Goal: Information Seeking & Learning: Learn about a topic

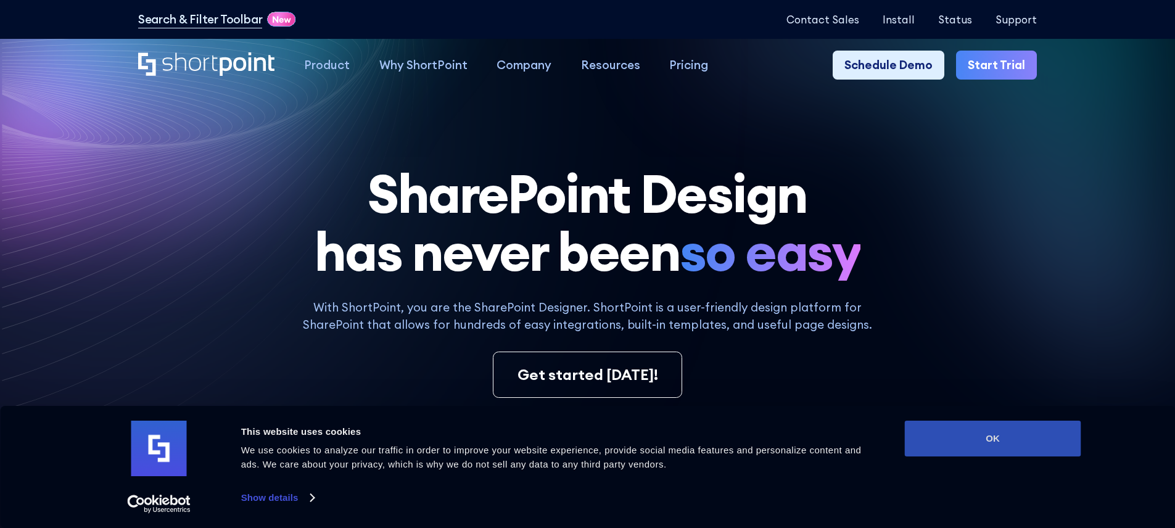
click at [962, 431] on button "OK" at bounding box center [993, 439] width 176 height 36
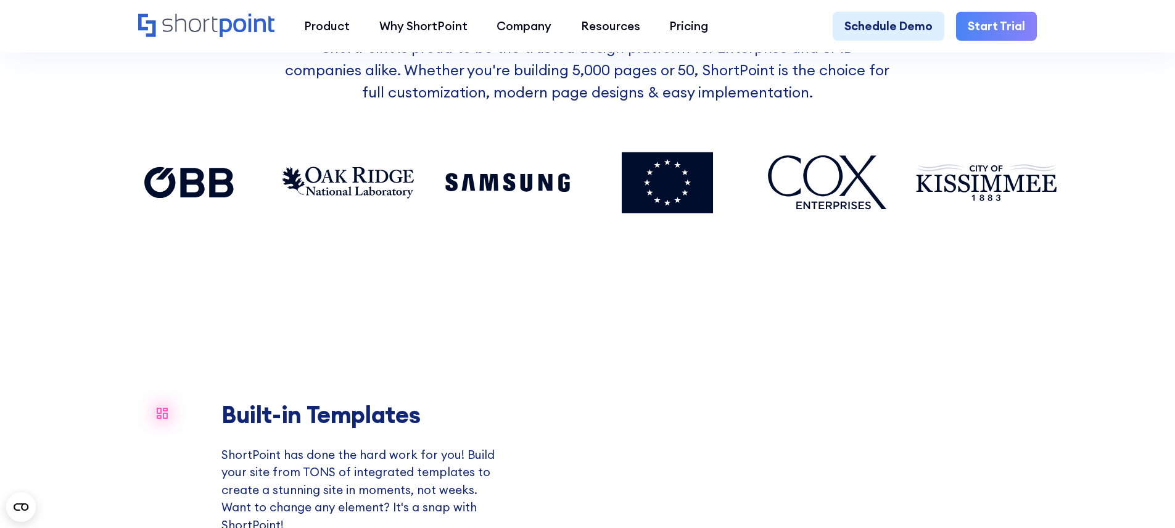
scroll to position [1421, 0]
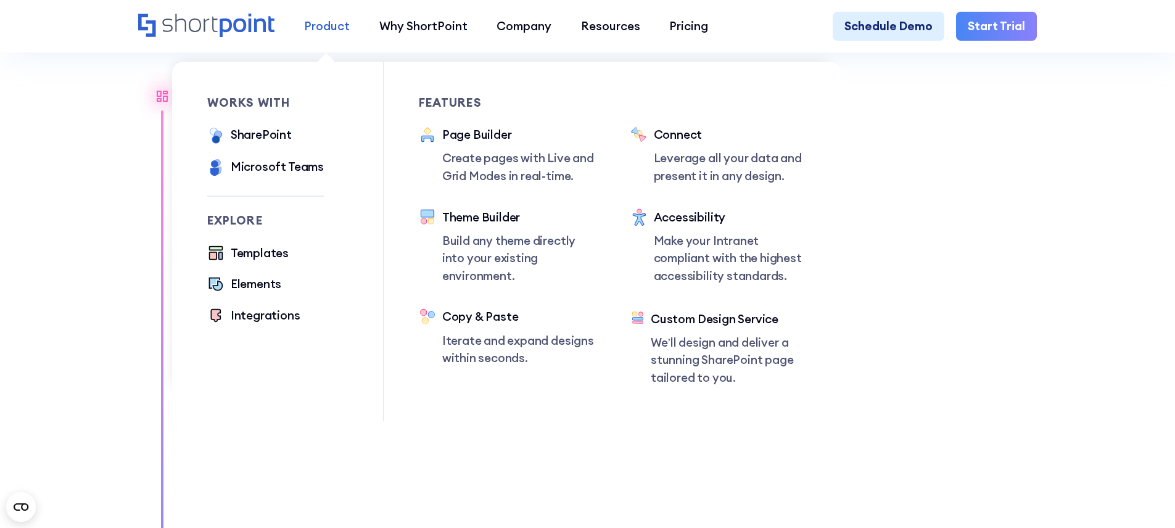
click at [306, 27] on div "Product" at bounding box center [327, 26] width 46 height 18
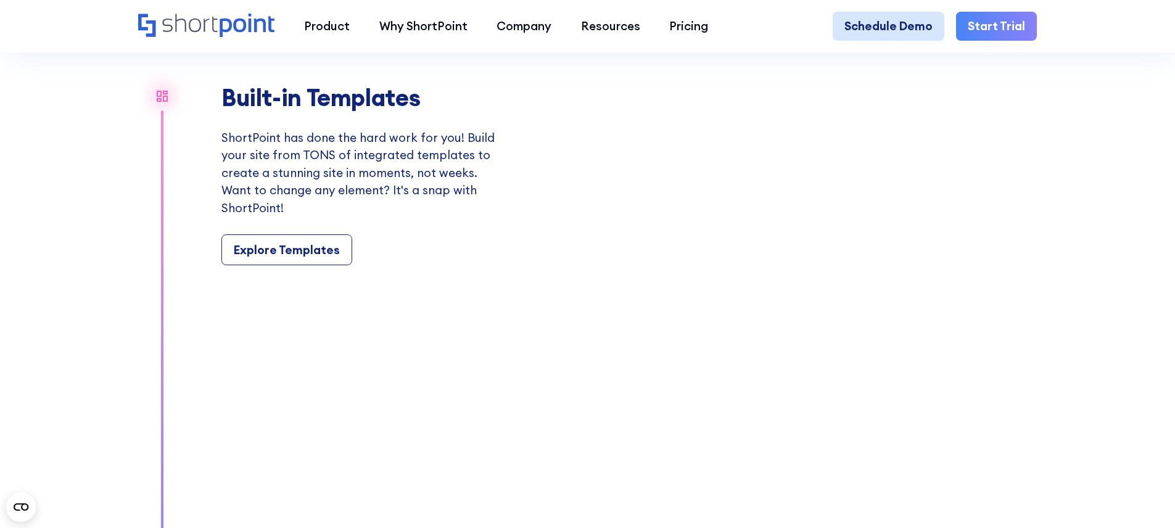
click at [882, 34] on link "Schedule Demo" at bounding box center [888, 27] width 112 height 30
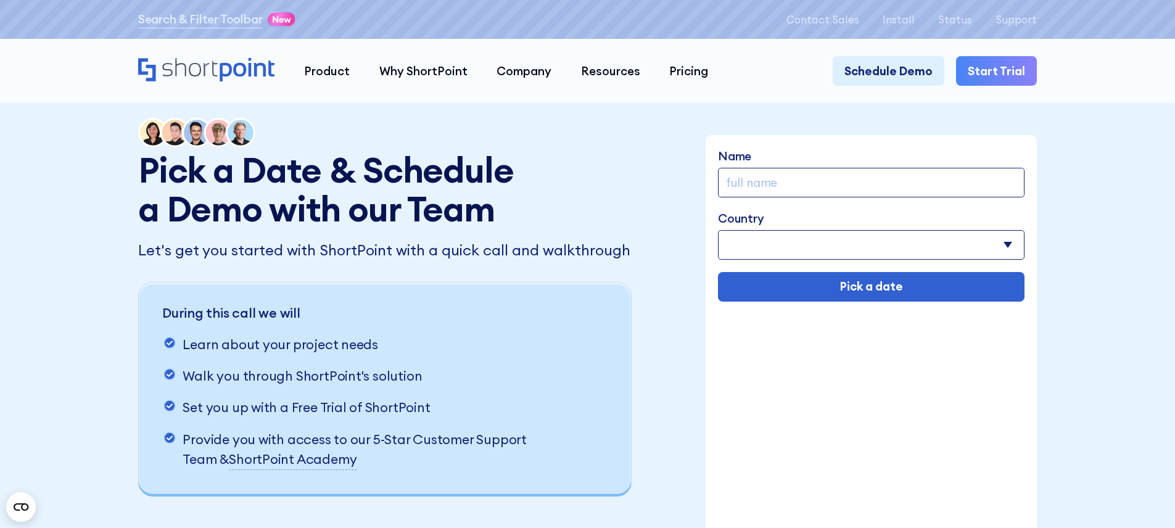
click at [157, 65] on icon "Home" at bounding box center [206, 69] width 136 height 23
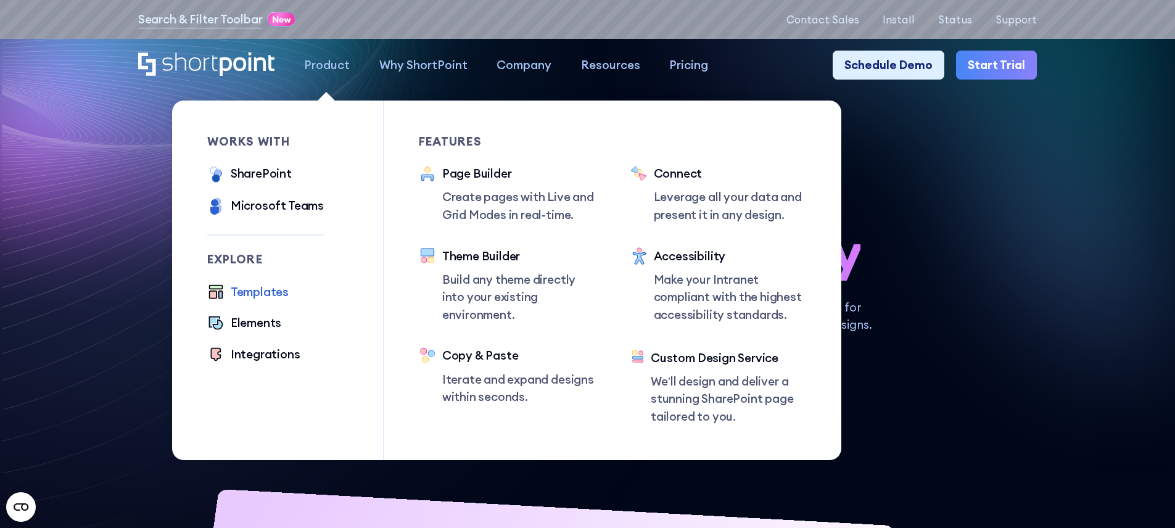
click at [236, 301] on div "Templates" at bounding box center [260, 292] width 58 height 18
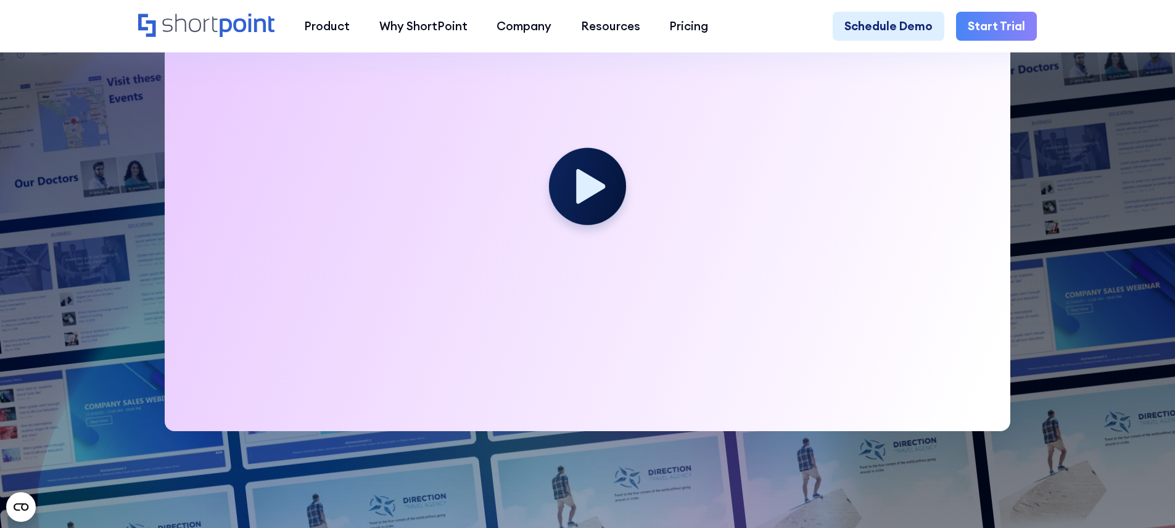
scroll to position [427, 0]
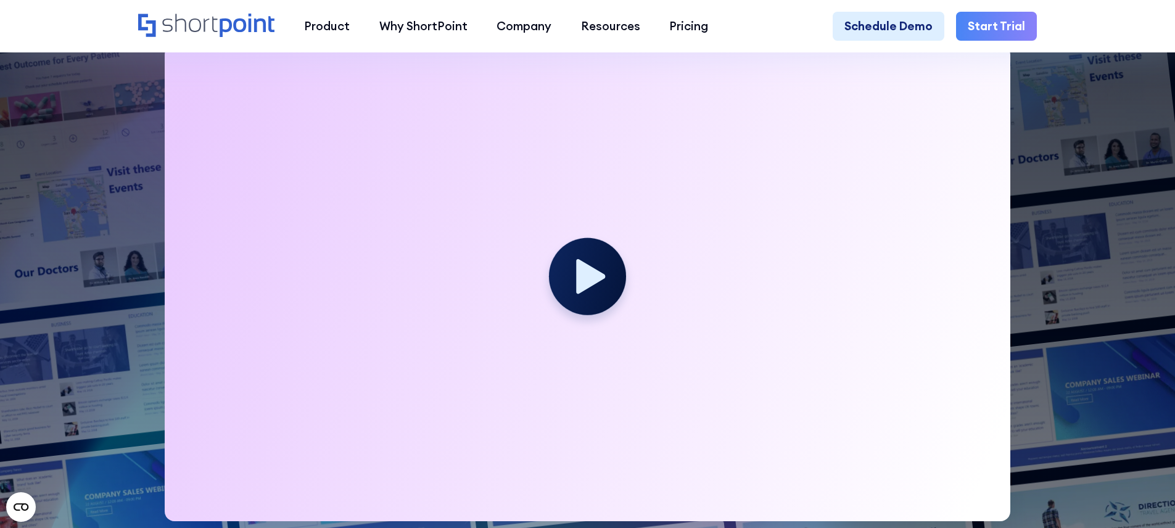
click at [667, 298] on div at bounding box center [588, 283] width 846 height 476
click at [562, 279] on circle at bounding box center [587, 276] width 84 height 84
click at [584, 278] on icon at bounding box center [591, 276] width 32 height 38
click at [589, 282] on icon at bounding box center [591, 276] width 32 height 38
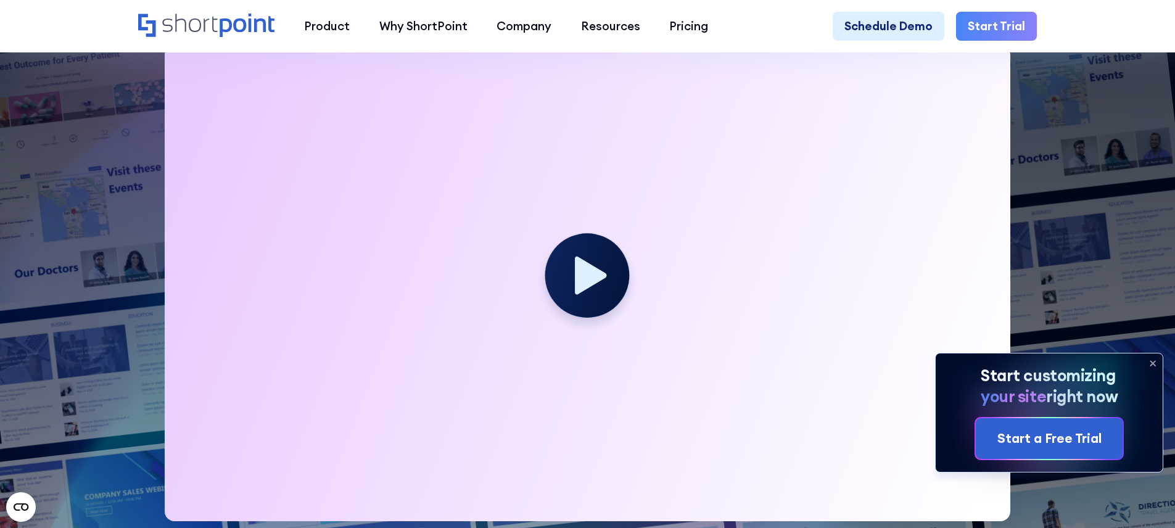
click at [629, 287] on icon at bounding box center [588, 282] width 104 height 104
click at [1151, 360] on icon at bounding box center [1153, 363] width 20 height 20
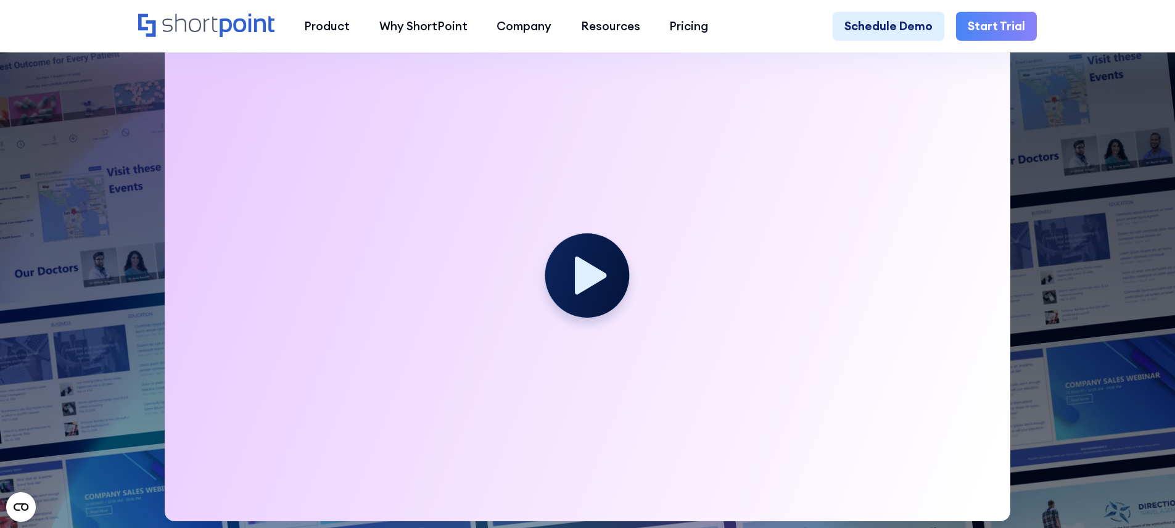
click at [545, 297] on icon at bounding box center [588, 282] width 104 height 104
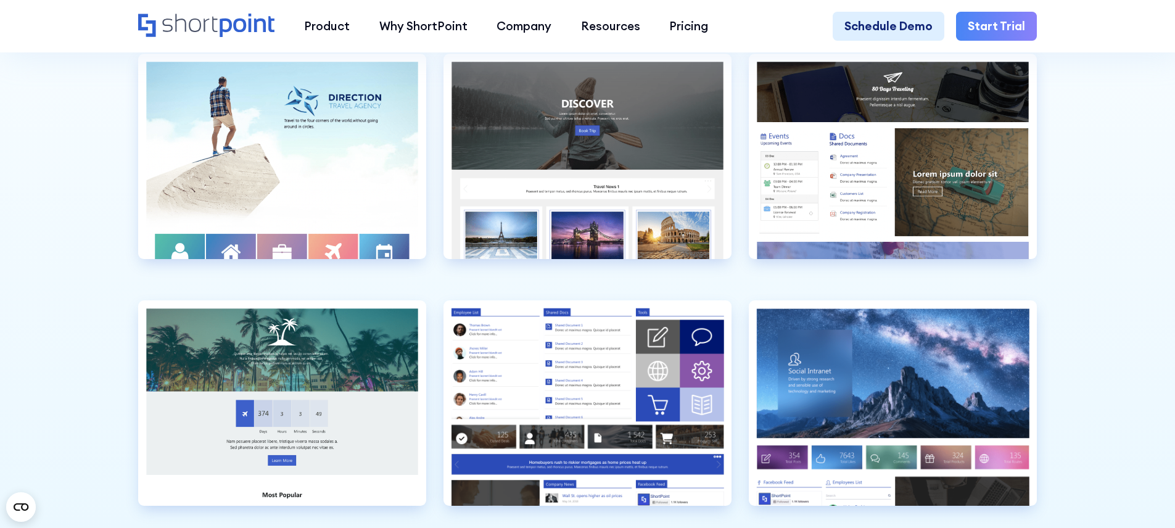
scroll to position [3880, 0]
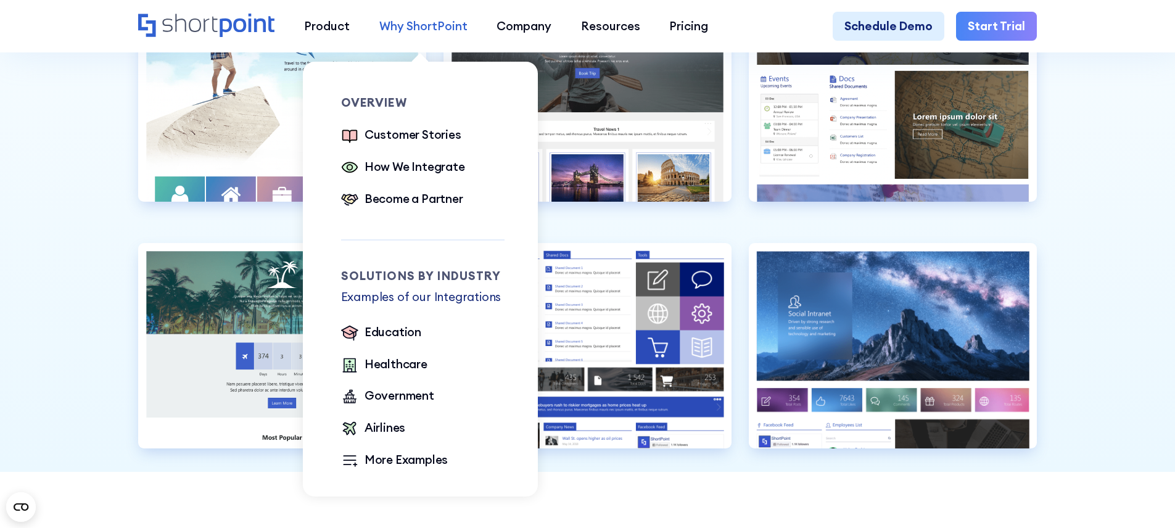
click at [445, 20] on div "Why ShortPoint" at bounding box center [423, 26] width 88 height 18
click at [430, 133] on div "Customer Stories" at bounding box center [412, 135] width 97 height 18
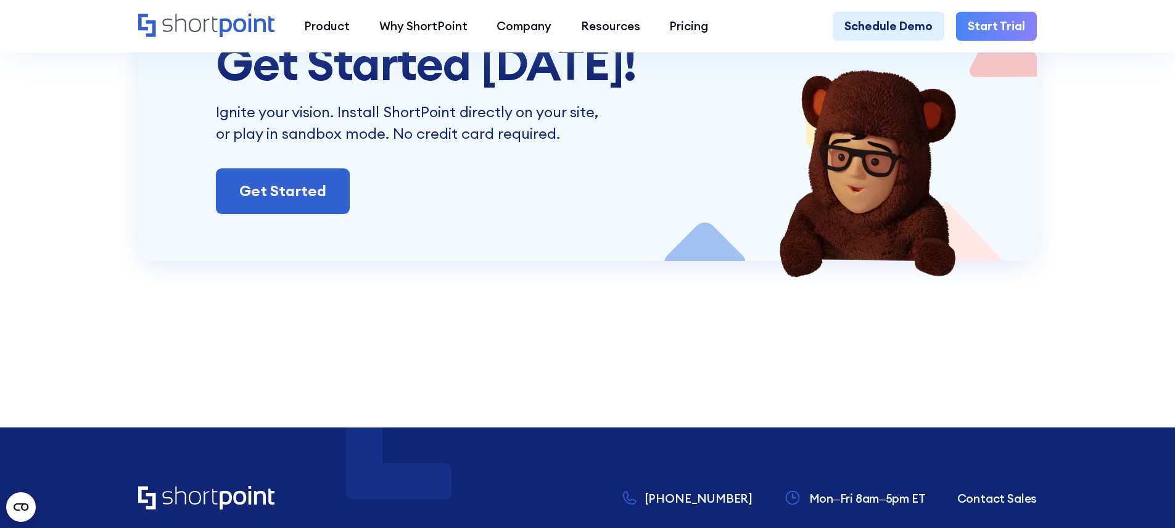
scroll to position [5509, 0]
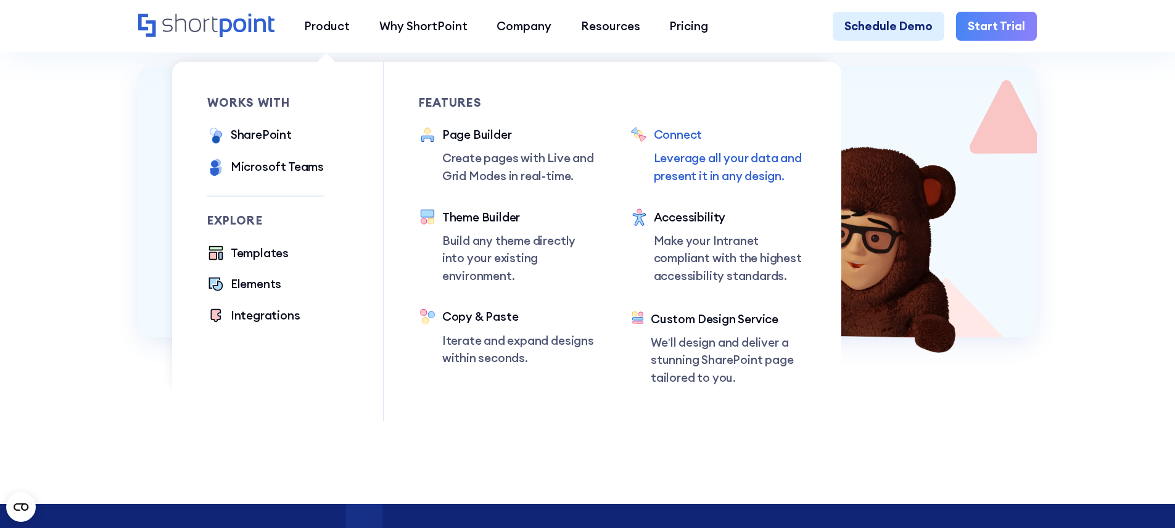
click at [695, 177] on p "Leverage all your data and present it in any design." at bounding box center [730, 166] width 153 height 35
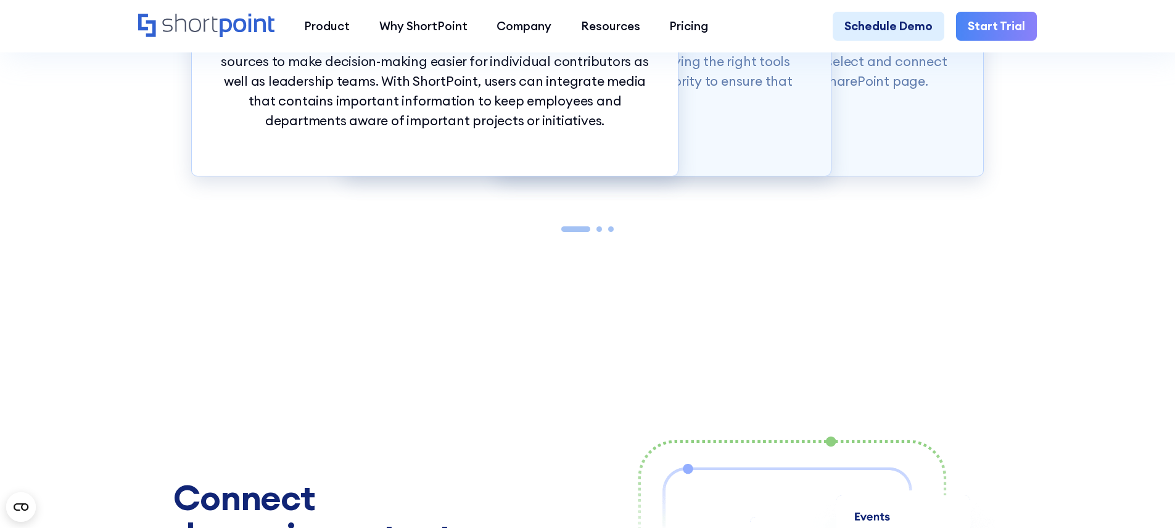
scroll to position [1390, 0]
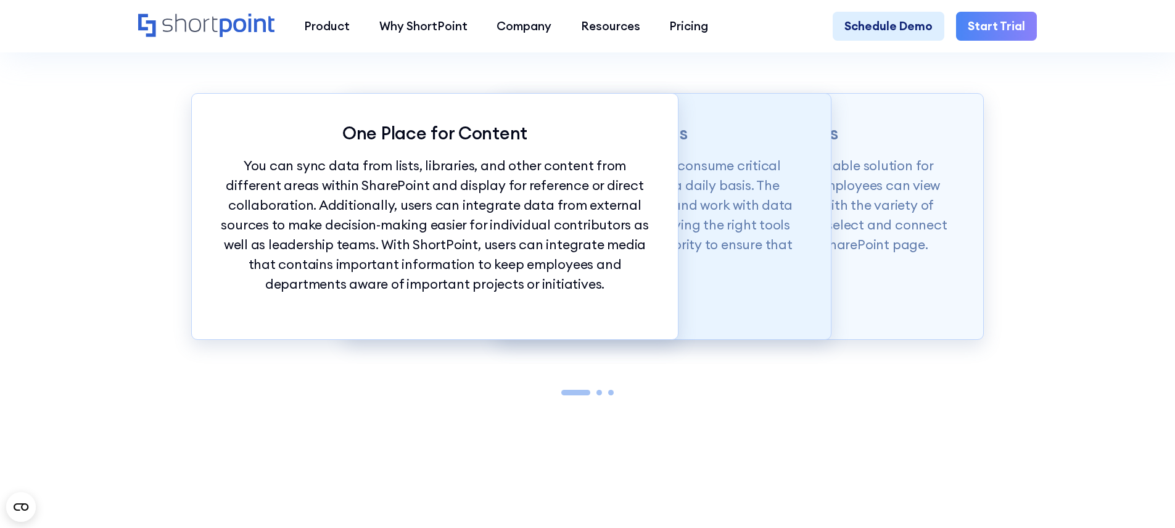
click at [760, 239] on p "Employees use several work applications and consume critical resources from dif…" at bounding box center [588, 215] width 428 height 119
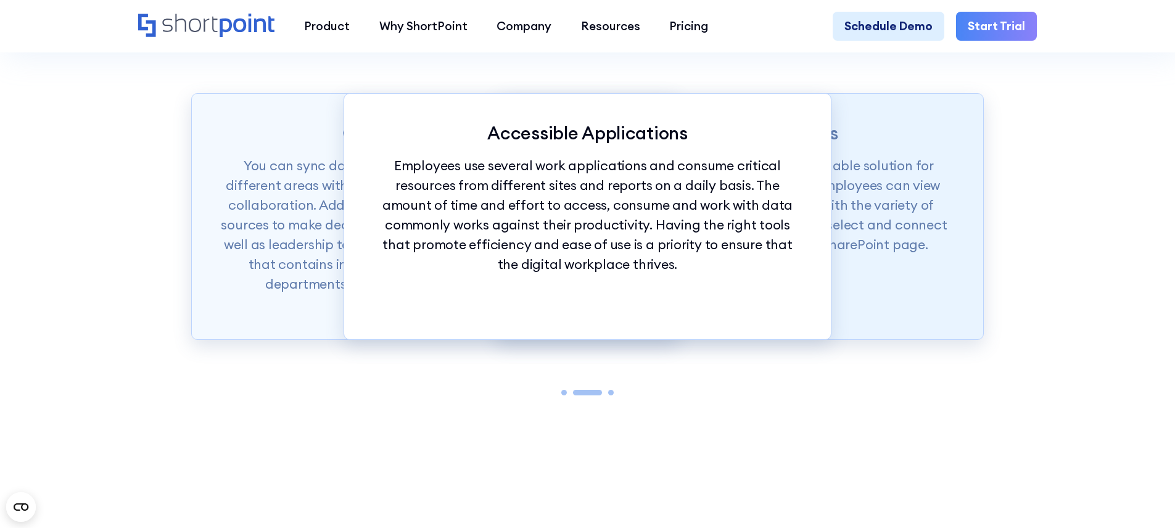
click at [889, 255] on p "ShortPoint Connect provides a quick and valuable solution for integrating all c…" at bounding box center [740, 205] width 428 height 99
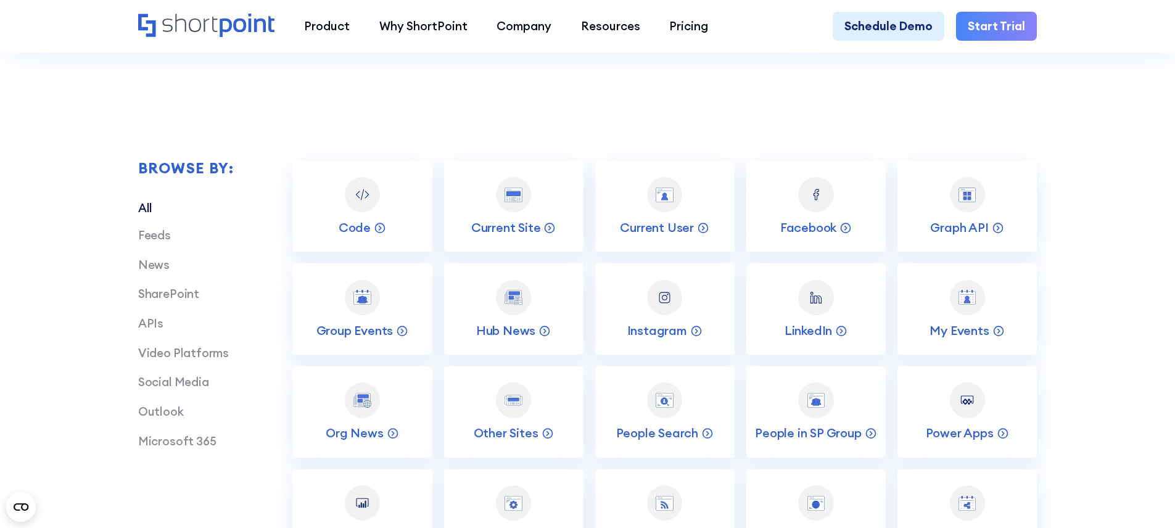
scroll to position [2438, 0]
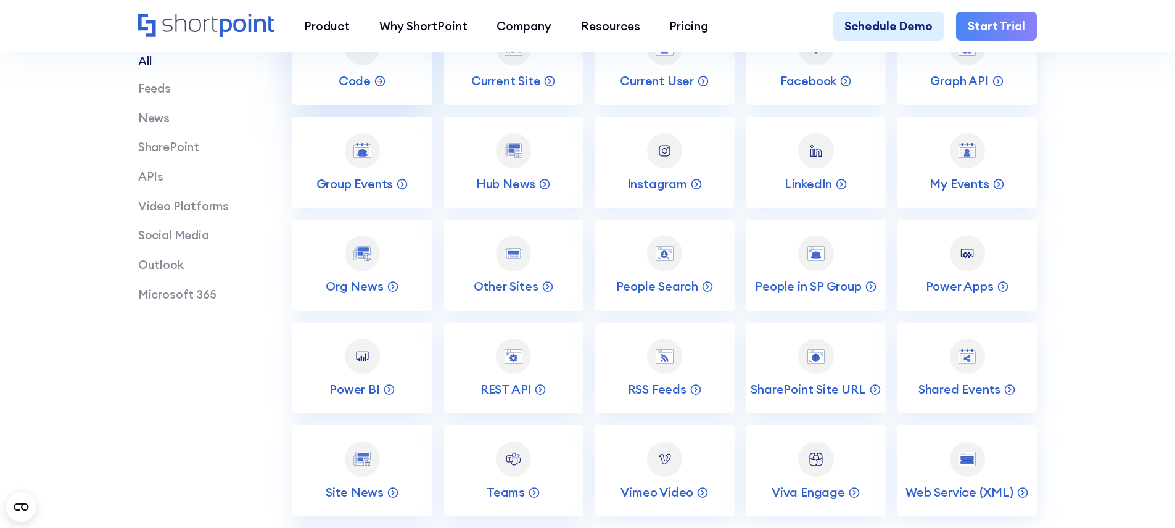
click at [380, 105] on link "Code" at bounding box center [361, 59] width 139 height 91
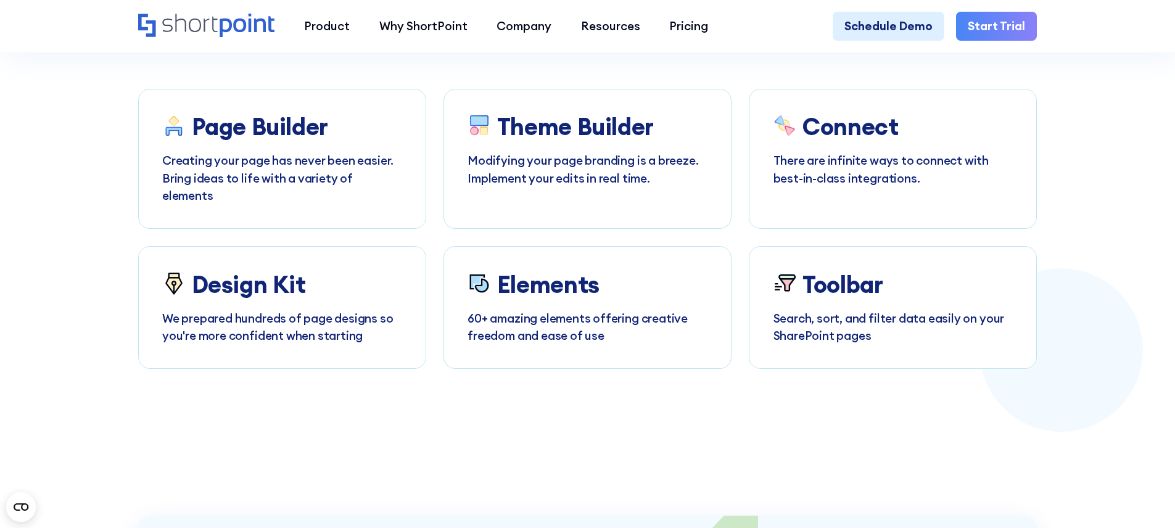
scroll to position [4797, 0]
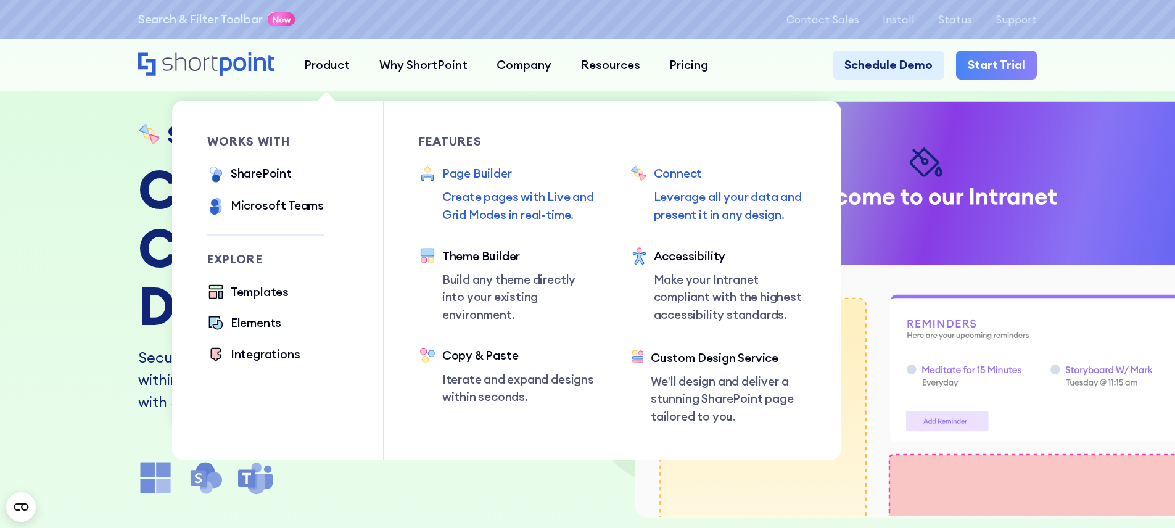
click at [508, 215] on p "Create pages with Live and Grid Modes in real-time." at bounding box center [518, 205] width 153 height 35
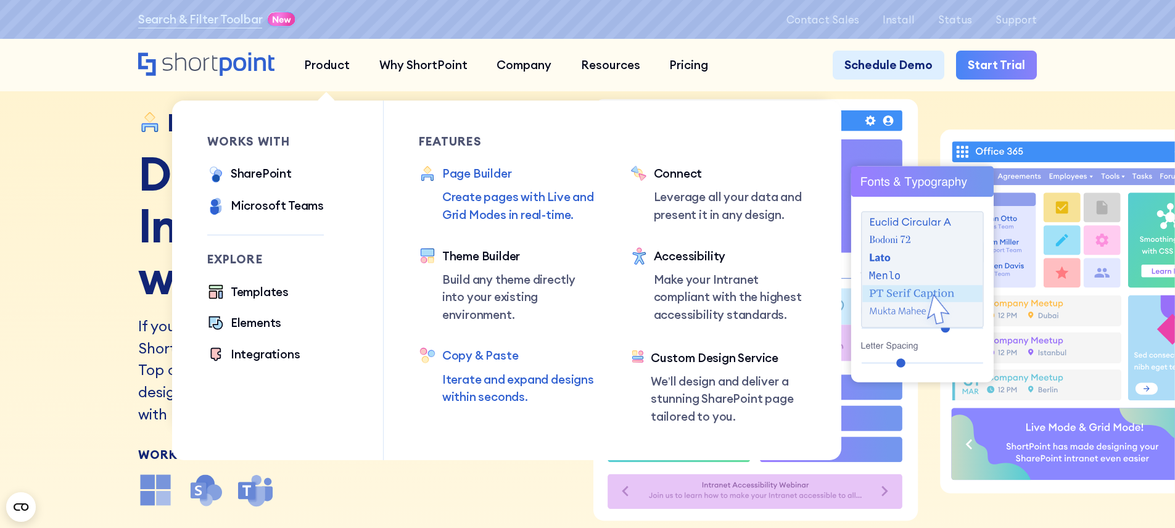
click at [540, 371] on div "Copy & Paste Iterate and expand designs within seconds." at bounding box center [518, 376] width 153 height 59
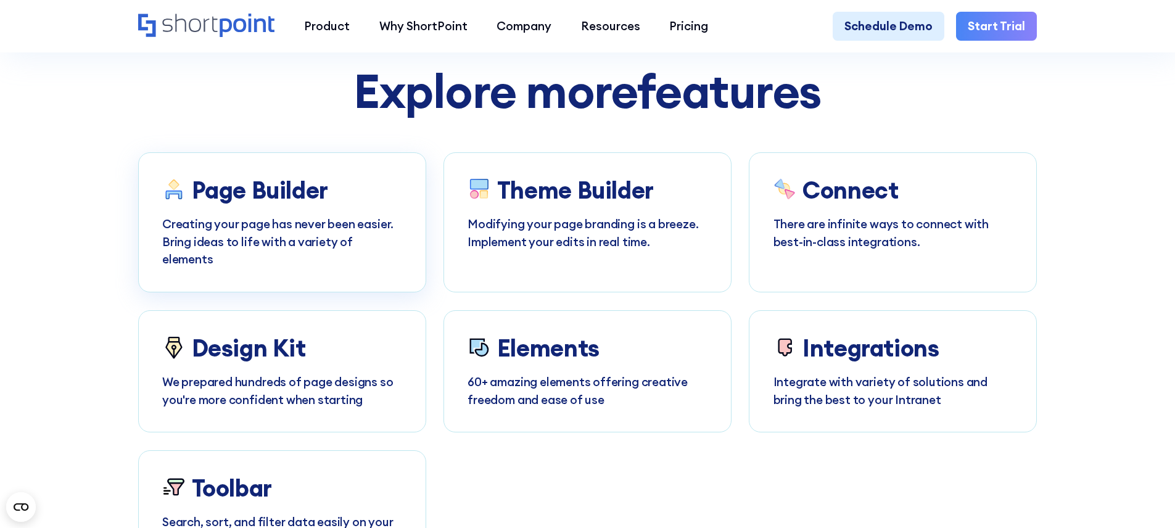
scroll to position [4586, 0]
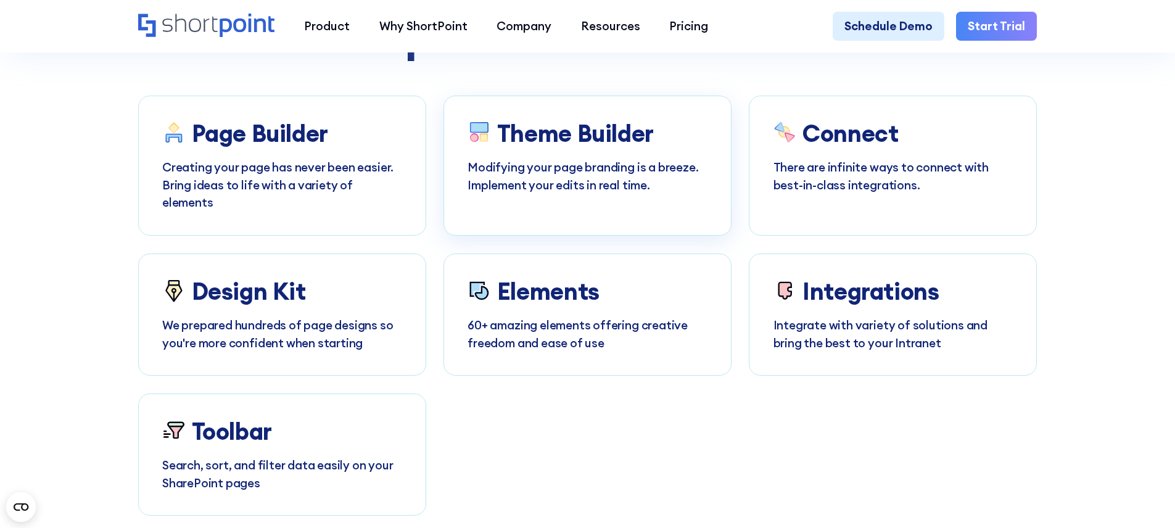
click at [635, 144] on h3 "Theme Builder" at bounding box center [575, 133] width 157 height 27
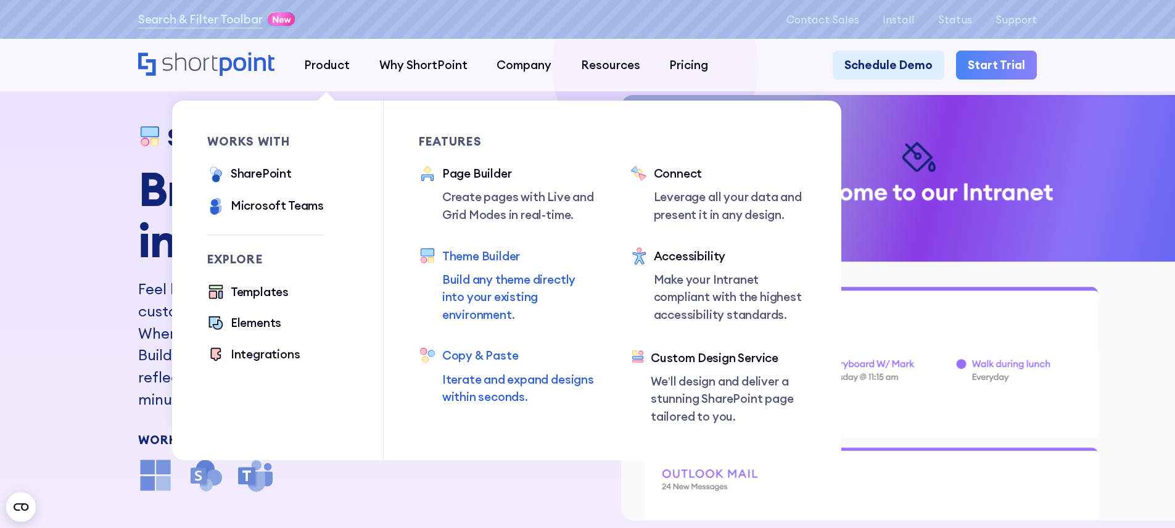
click at [543, 392] on p "Iterate and expand designs within seconds." at bounding box center [518, 388] width 153 height 35
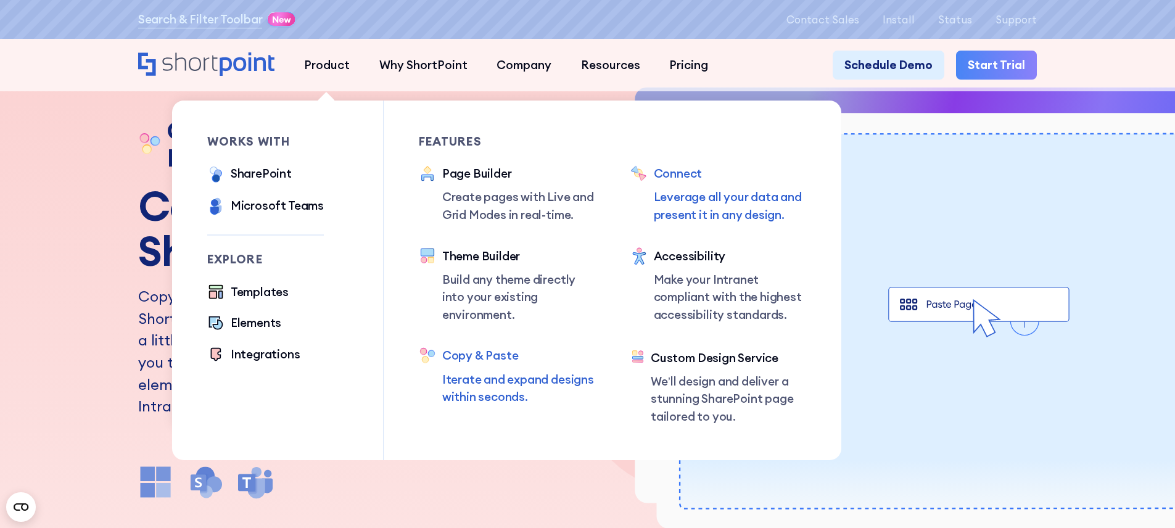
click at [667, 208] on p "Leverage all your data and present it in any design." at bounding box center [730, 205] width 153 height 35
